Goal: Find specific fact: Find specific fact

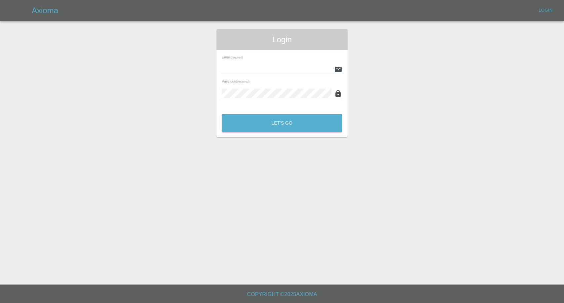
type input "[EMAIL_ADDRESS][DOMAIN_NAME]"
click at [303, 127] on button "Let's Go" at bounding box center [282, 123] width 120 height 18
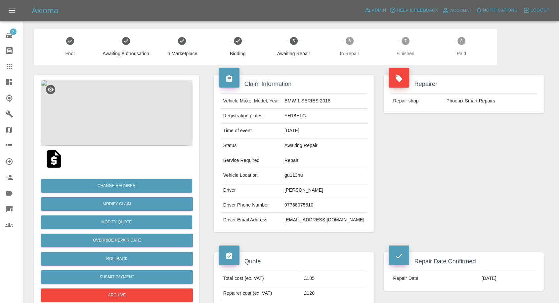
click at [318, 220] on td "bhaktadad@hotmail.com" at bounding box center [324, 220] width 85 height 15
copy div "bhaktadad@hotmail.com"
click at [303, 203] on td "07768075610" at bounding box center [324, 205] width 85 height 15
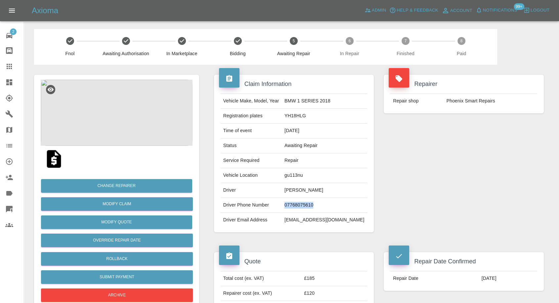
click at [303, 203] on td "07768075610" at bounding box center [324, 205] width 85 height 15
copy td "07768075610"
click at [305, 117] on td "YH18HLG" at bounding box center [324, 116] width 85 height 15
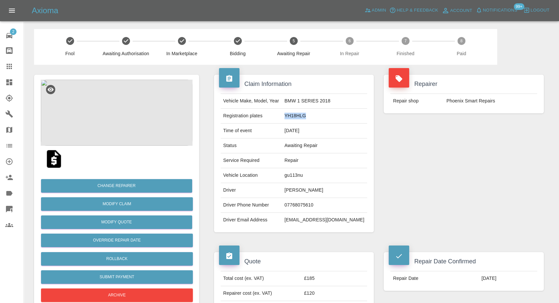
copy td "YH18HLG"
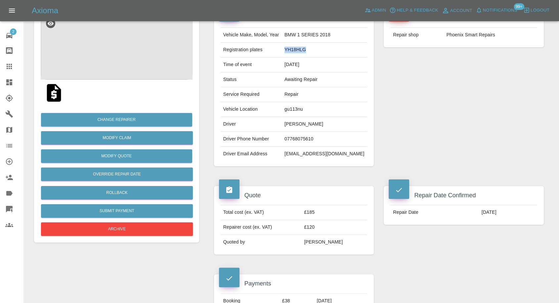
scroll to position [110, 0]
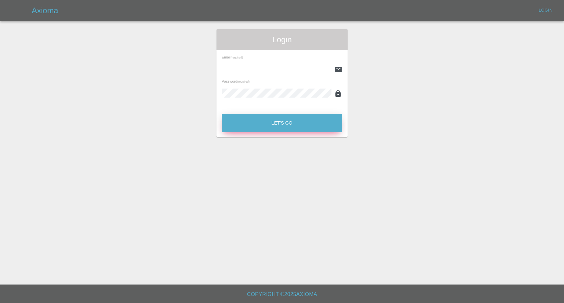
type input "[EMAIL_ADDRESS][DOMAIN_NAME]"
click at [299, 121] on button "Let's Go" at bounding box center [282, 123] width 120 height 18
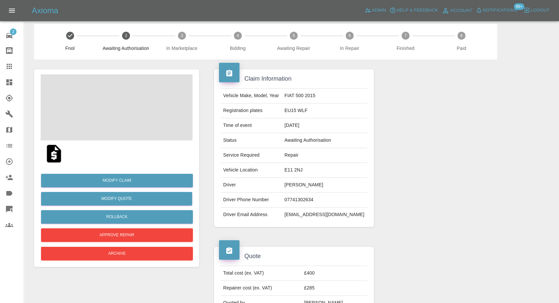
scroll to position [147, 0]
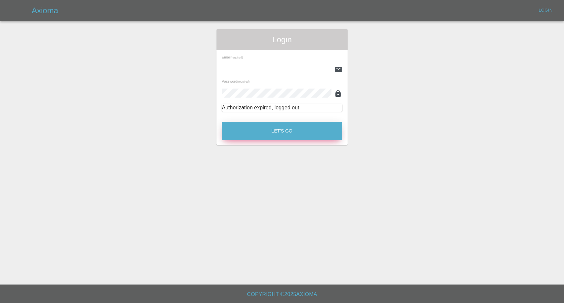
type input "[EMAIL_ADDRESS][DOMAIN_NAME]"
click at [275, 136] on button "Let's Go" at bounding box center [282, 131] width 120 height 18
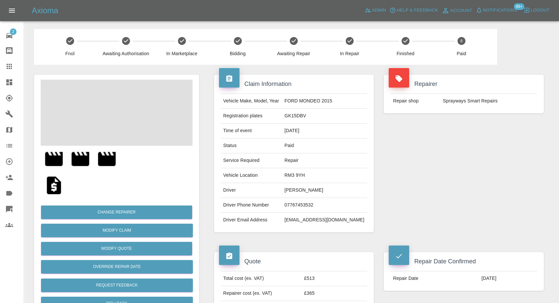
click at [311, 217] on td "larrymoonlight@yahoo.co.uk" at bounding box center [324, 220] width 85 height 15
copy div "larrymoonlight@yahoo.co.uk"
